Goal: Transaction & Acquisition: Subscribe to service/newsletter

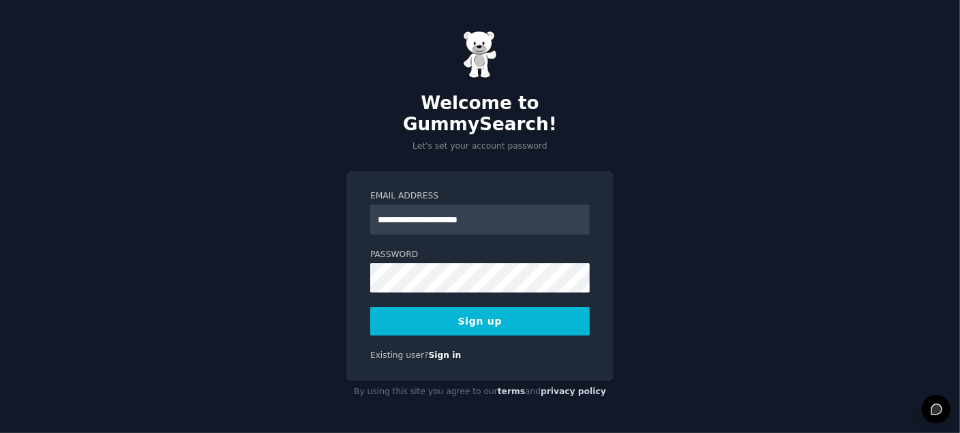
type input "**********"
click at [370, 307] on button "Sign up" at bounding box center [480, 321] width 220 height 29
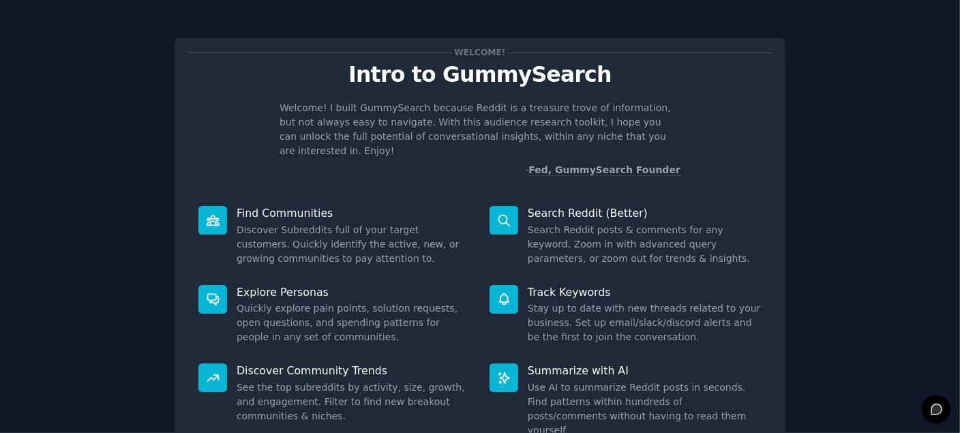
click at [0, 432] on nordpass-portal at bounding box center [0, 433] width 0 height 0
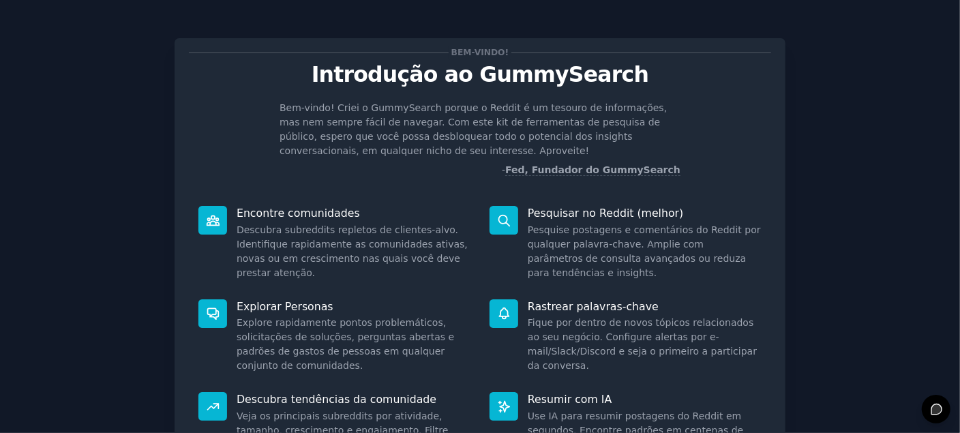
click at [387, 397] on font "Descubra tendências da comunidade" at bounding box center [337, 399] width 200 height 13
click at [382, 414] on font "Veja os principais subreddits por atividade, tamanho, crescimento e engajamento…" at bounding box center [350, 437] width 227 height 54
click at [215, 408] on icon at bounding box center [213, 407] width 14 height 14
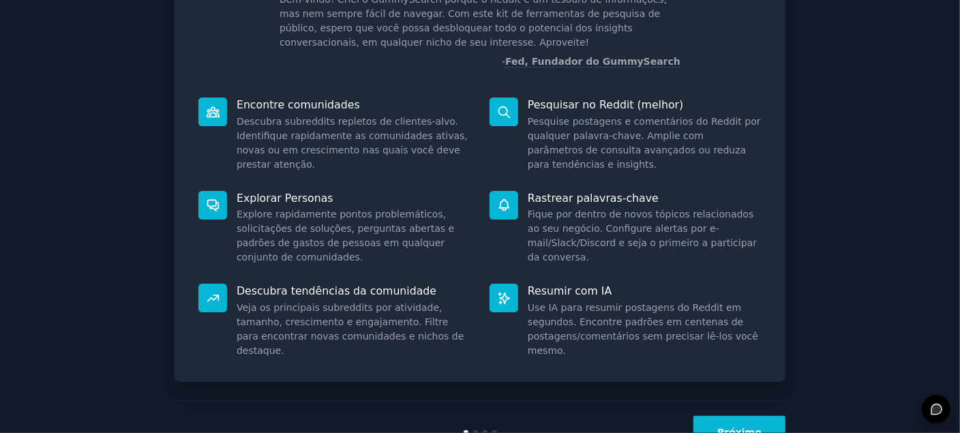
scroll to position [157, 0]
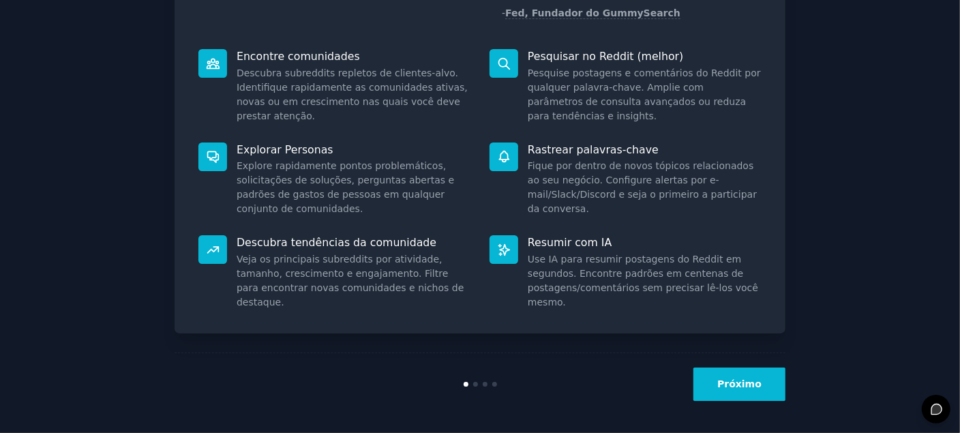
click at [756, 383] on font "Próximo" at bounding box center [739, 383] width 44 height 11
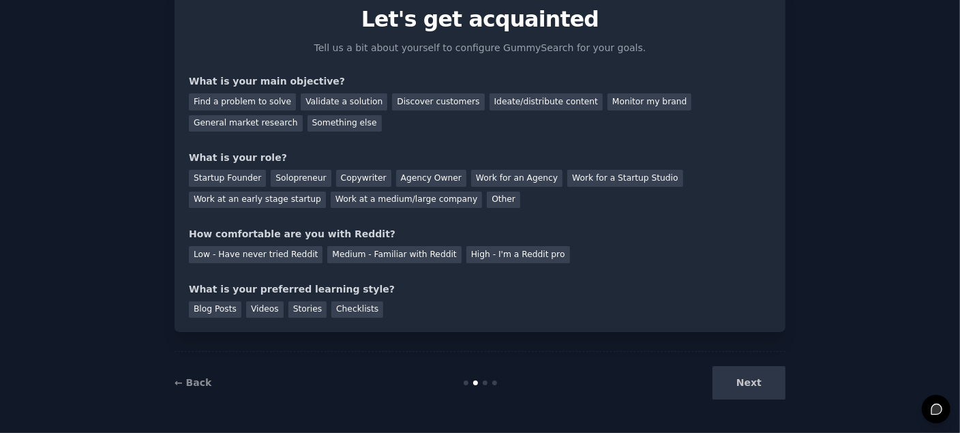
scroll to position [68, 0]
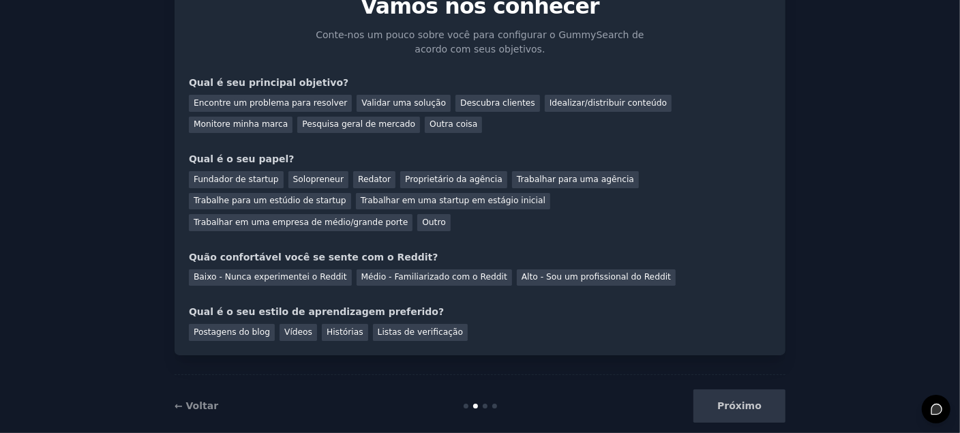
click at [756, 389] on div "Próximo" at bounding box center [684, 405] width 204 height 33
drag, startPoint x: 775, startPoint y: 372, endPoint x: 741, endPoint y: 385, distance: 35.8
click at [741, 389] on div "Próximo" at bounding box center [684, 405] width 204 height 33
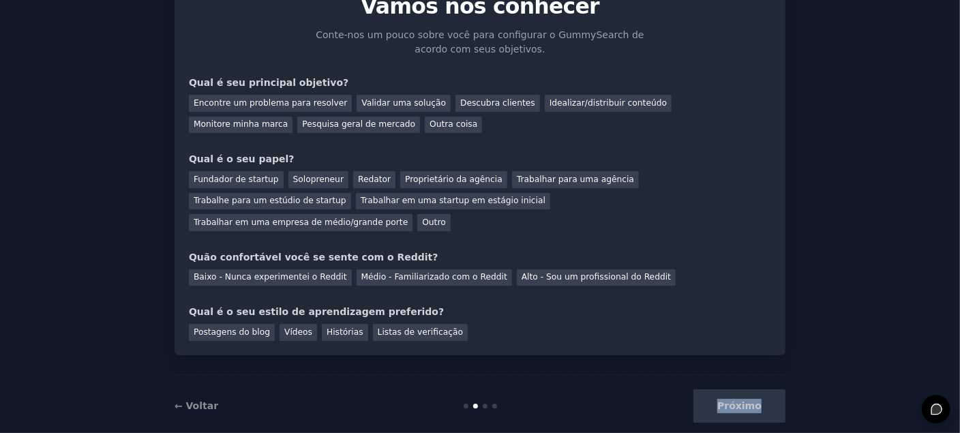
click at [741, 389] on div "Próximo" at bounding box center [684, 405] width 204 height 33
click at [320, 100] on font "Encontre um problema para resolver" at bounding box center [270, 103] width 153 height 10
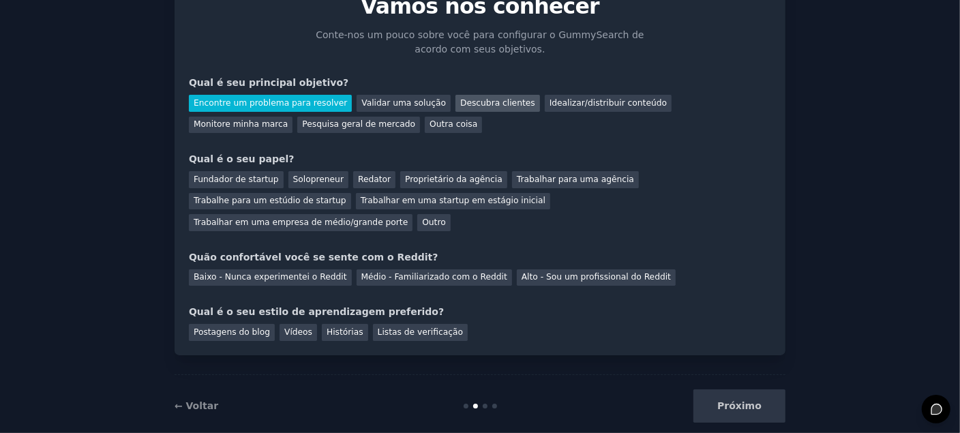
click at [497, 102] on div "Descubra clientes" at bounding box center [497, 103] width 85 height 17
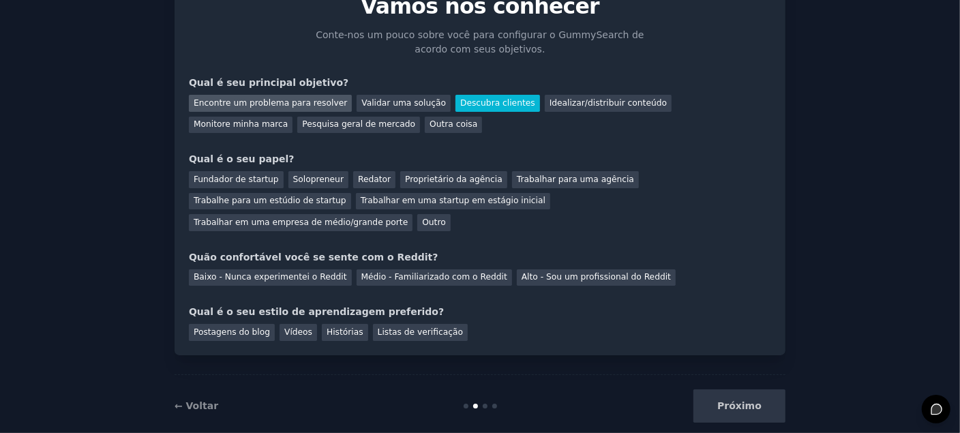
click at [302, 106] on font "Encontre um problema para resolver" at bounding box center [270, 103] width 153 height 10
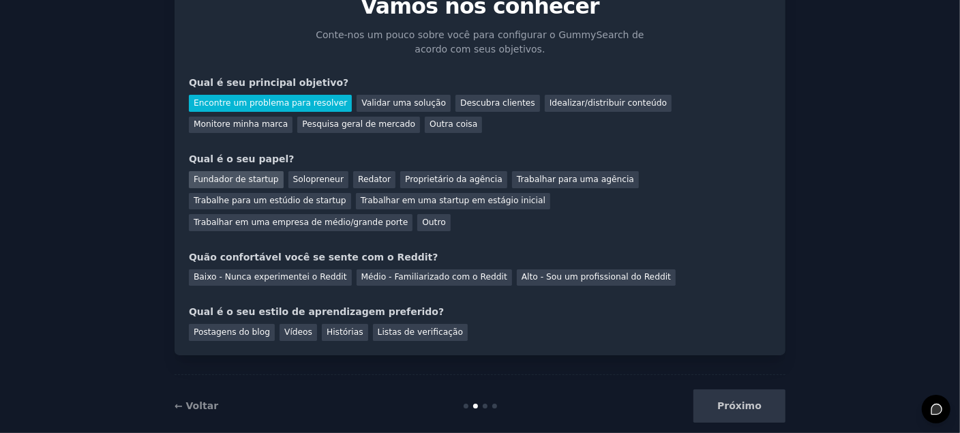
click at [254, 177] on font "Fundador de startup" at bounding box center [236, 180] width 85 height 10
click at [302, 272] on font "Baixo - Nunca experimentei o Reddit" at bounding box center [270, 277] width 153 height 10
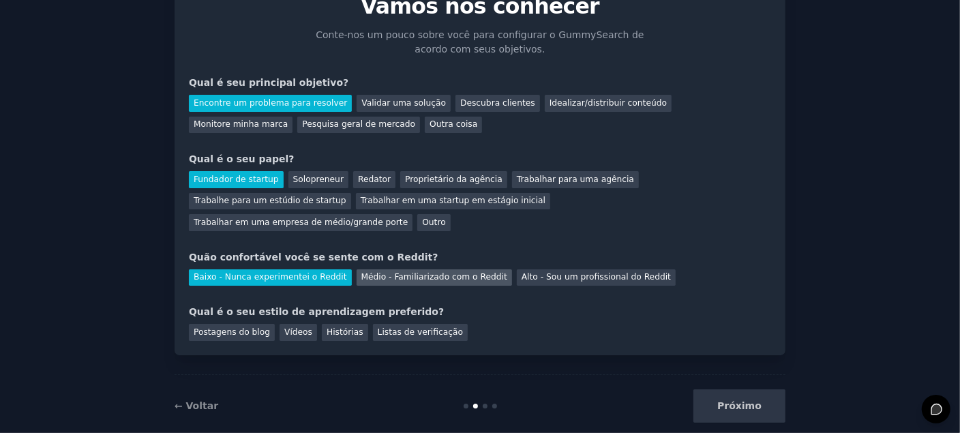
click at [361, 272] on font "Médio - Familiarizado com o Reddit" at bounding box center [434, 277] width 146 height 10
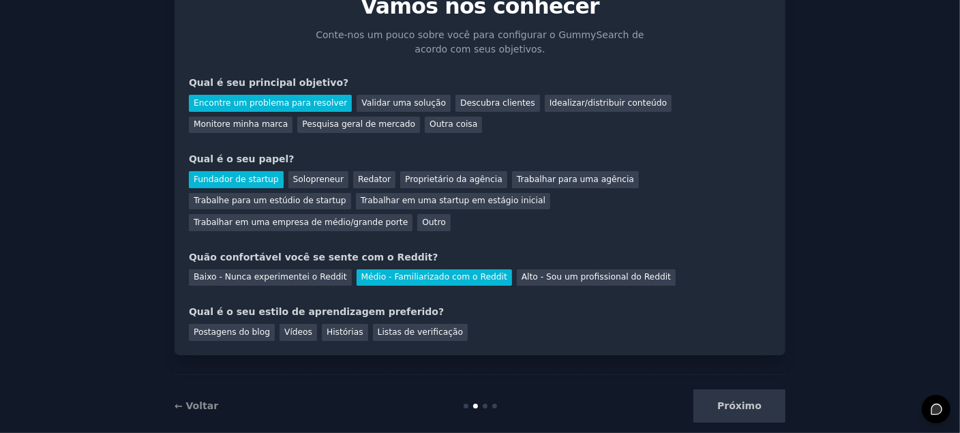
click at [292, 319] on div "Postagens do blog Vídeos Histórias Listas de verificação" at bounding box center [480, 330] width 582 height 22
click at [288, 327] on font "Vídeos" at bounding box center [298, 332] width 28 height 10
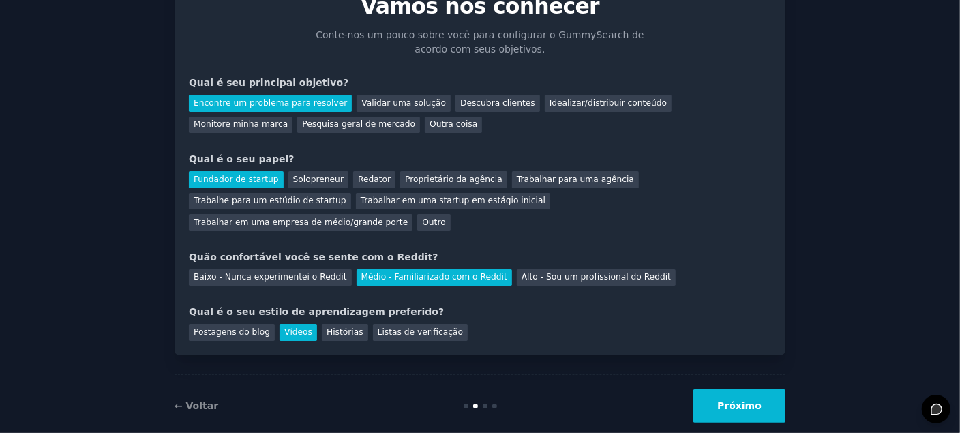
click at [710, 389] on button "Próximo" at bounding box center [739, 405] width 92 height 33
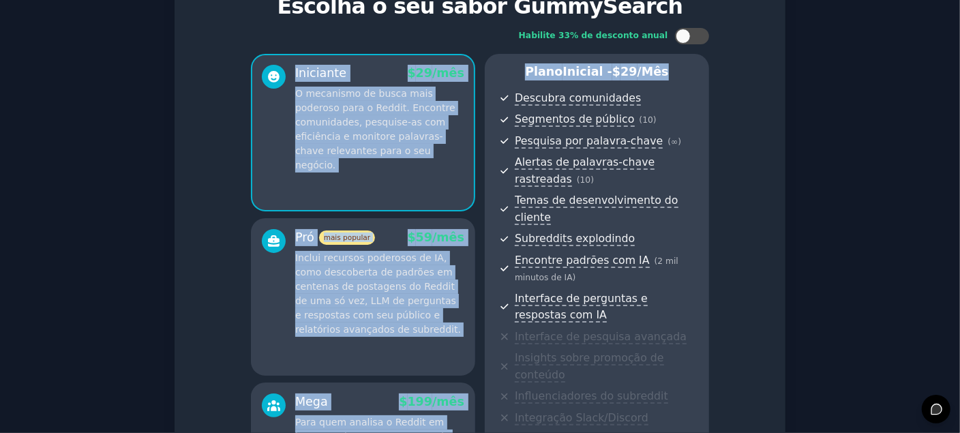
drag, startPoint x: 956, startPoint y: 61, endPoint x: 959, endPoint y: 26, distance: 34.9
click at [959, 26] on main "Configure sua conta Escolha o seu sabor GummySearch Habilite 33% de desconto an…" at bounding box center [480, 216] width 960 height 433
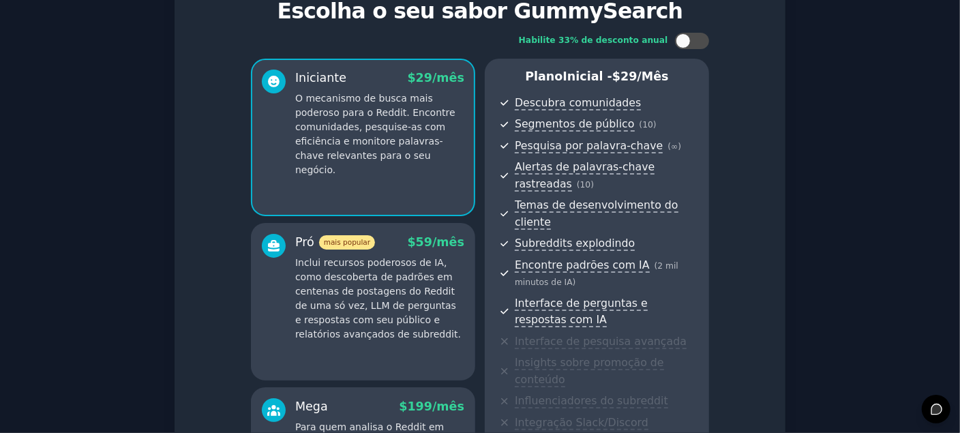
click at [922, 48] on div "Configure sua conta Escolha o seu sabor GummySearch Habilite 33% de desconto an…" at bounding box center [480, 306] width 922 height 700
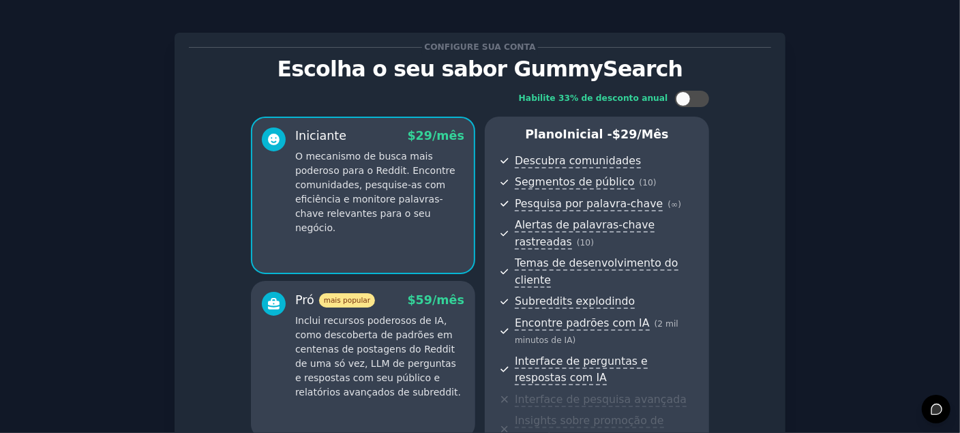
scroll to position [6, 0]
